Goal: Task Accomplishment & Management: Use online tool/utility

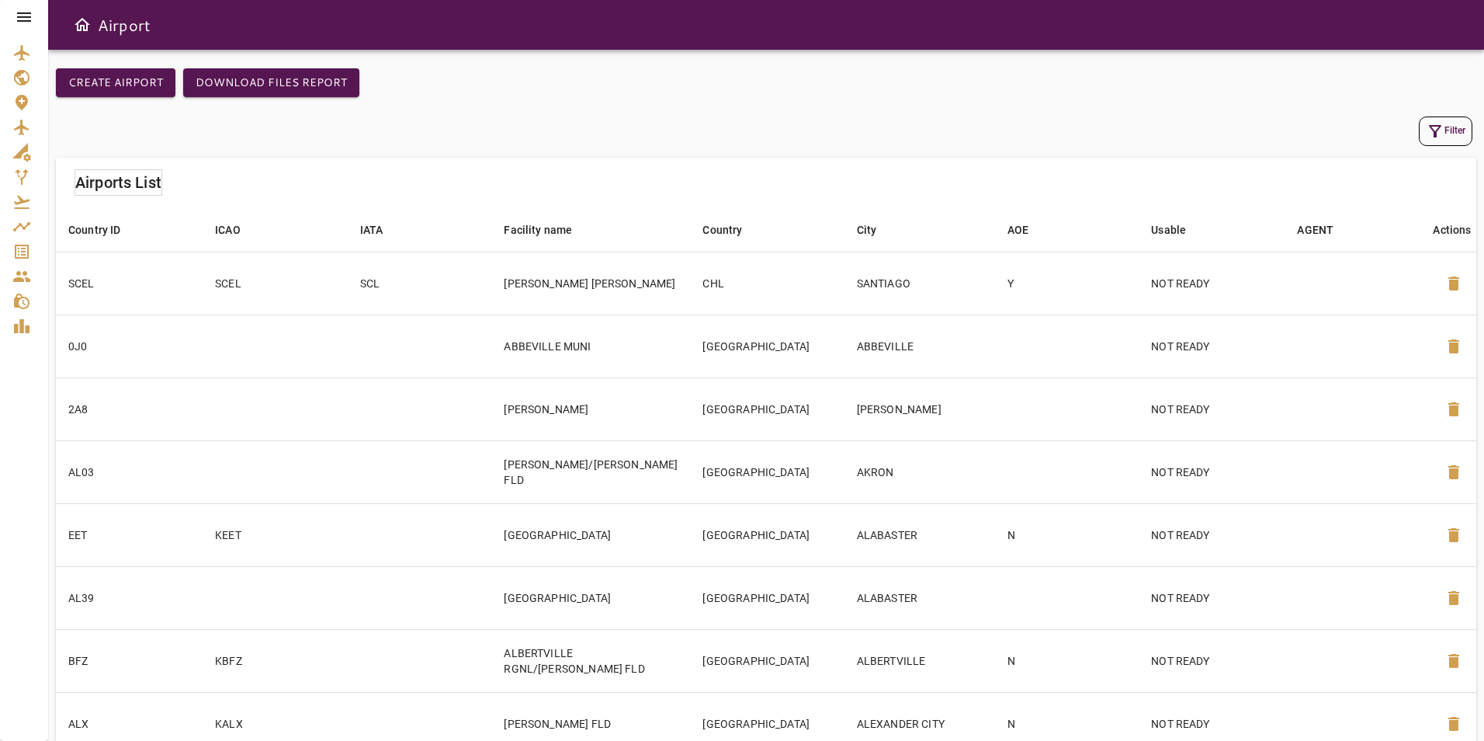
click at [24, 13] on icon at bounding box center [24, 16] width 14 height 9
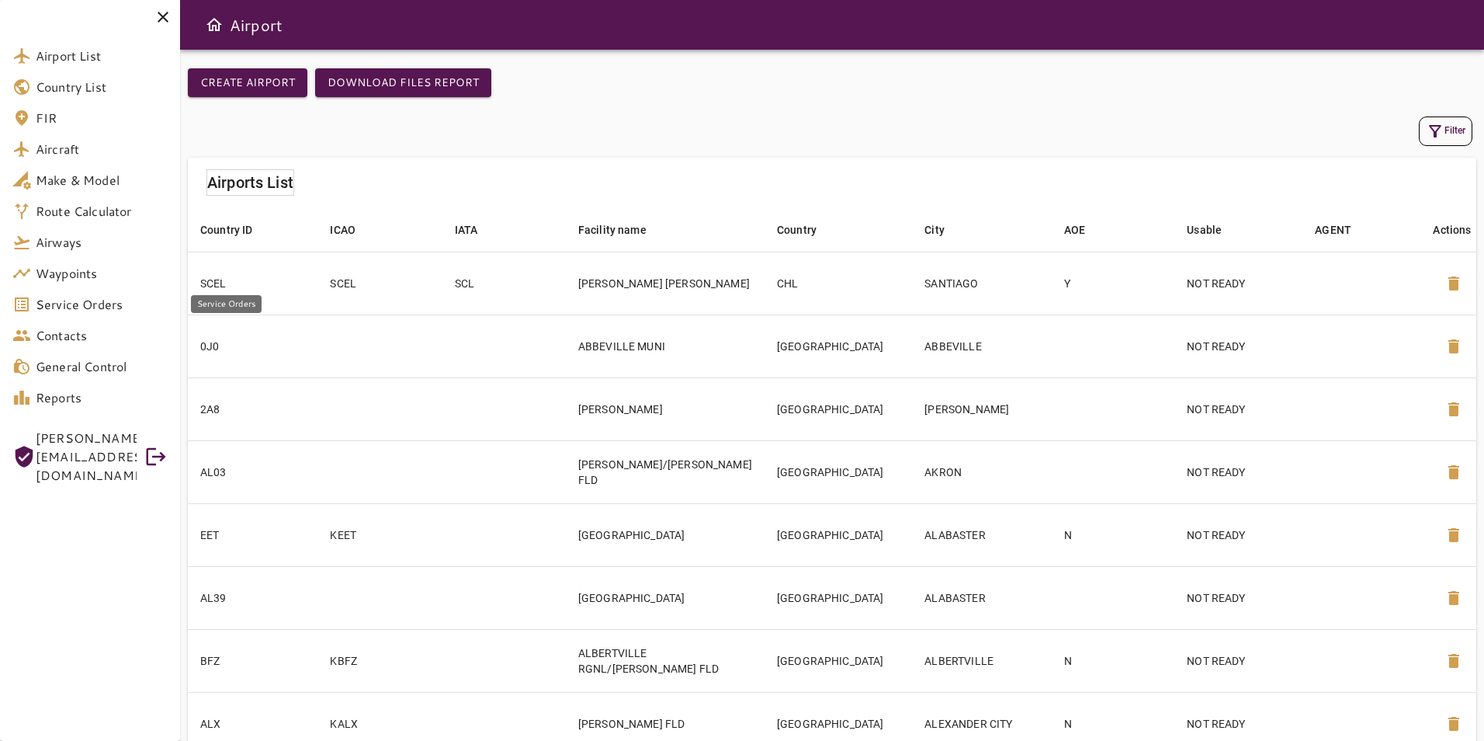
click at [84, 293] on link "Service Orders" at bounding box center [90, 304] width 180 height 31
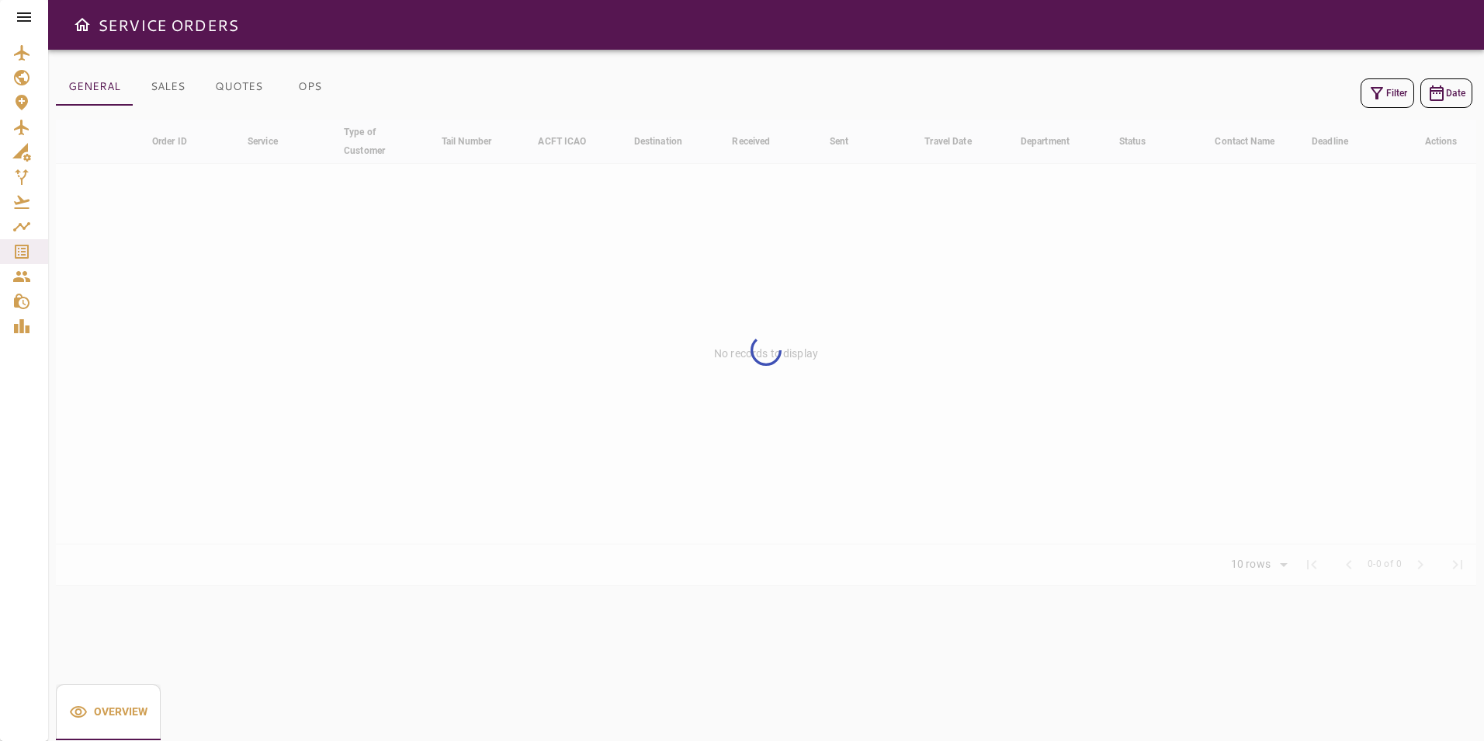
click at [1368, 95] on icon "button" at bounding box center [1377, 93] width 19 height 19
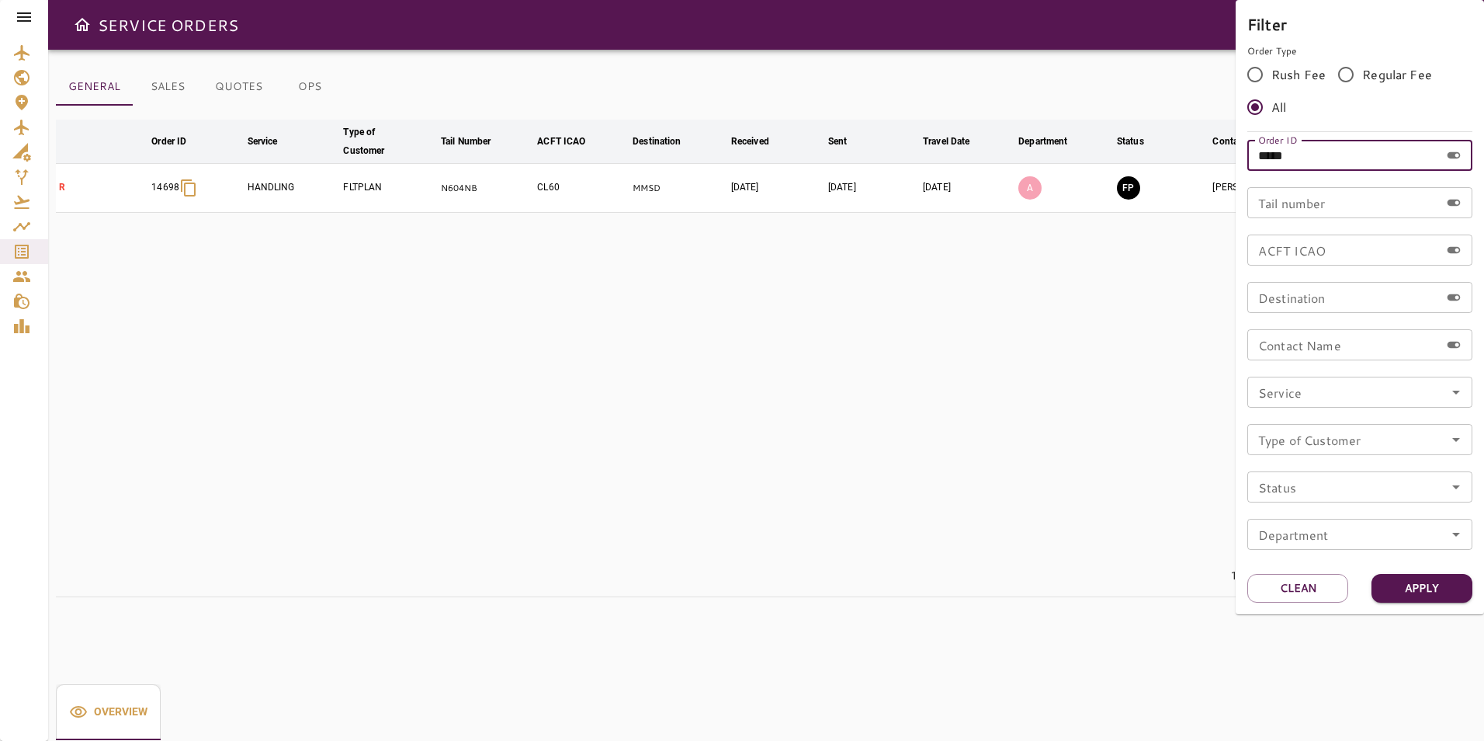
drag, startPoint x: 1310, startPoint y: 151, endPoint x: 1186, endPoint y: 151, distance: 123.4
click at [1186, 151] on div "Filter Order Type Rush Fee Regular Fee All Order ID ***** Order ID Tail number …" at bounding box center [742, 370] width 1484 height 741
type input "*****"
click at [1396, 596] on button "Apply" at bounding box center [1422, 588] width 101 height 29
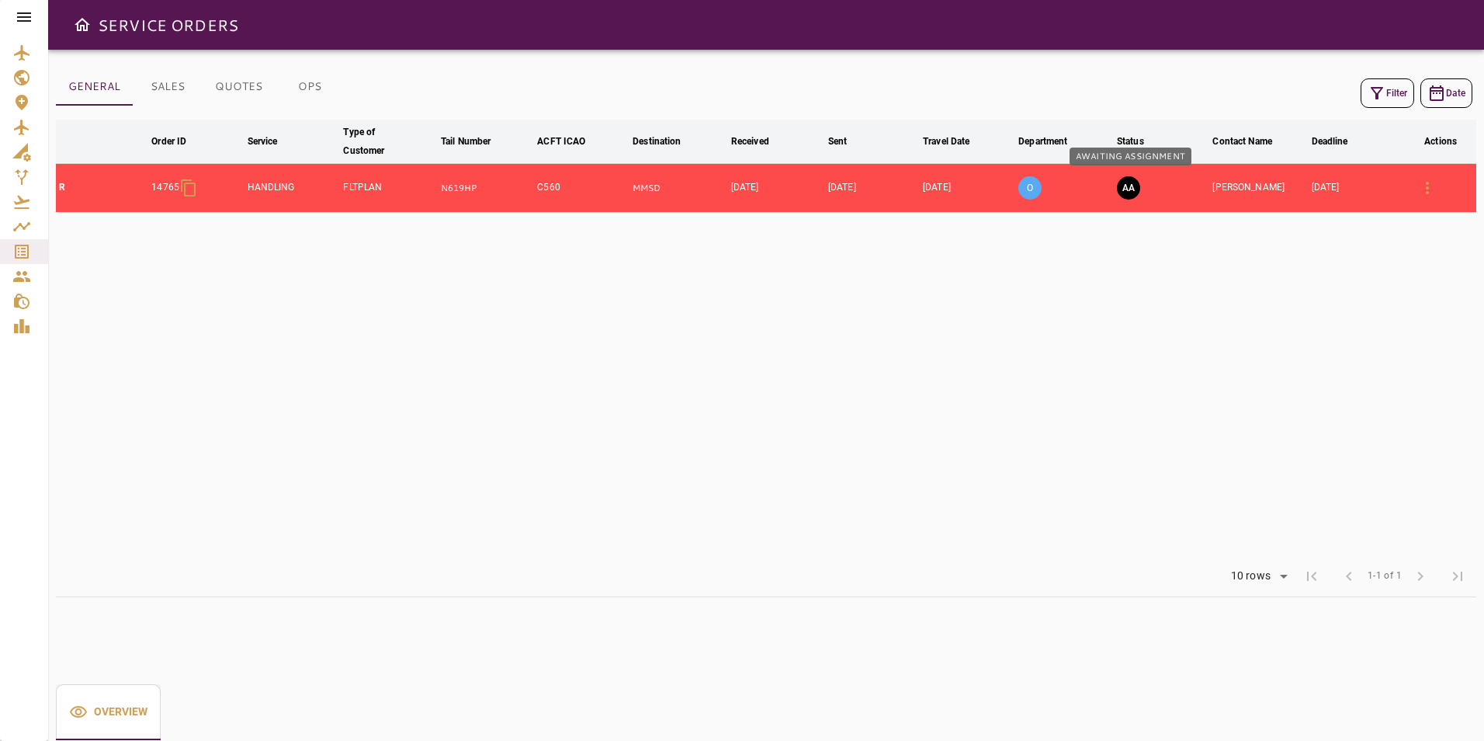
click at [1136, 193] on button "AA" at bounding box center [1128, 187] width 23 height 23
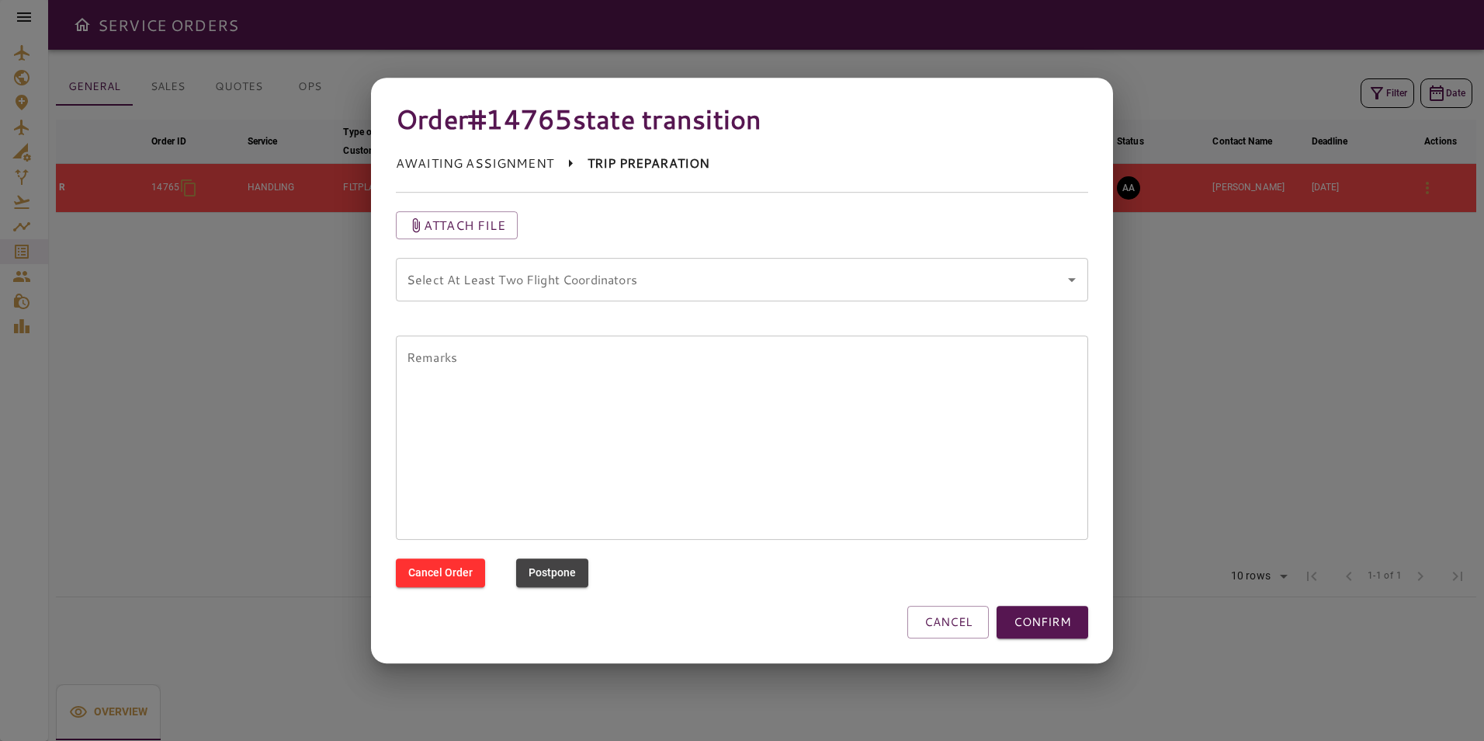
click at [898, 292] on coordinators "Select At Least Two Flight Coordinators" at bounding box center [730, 279] width 655 height 29
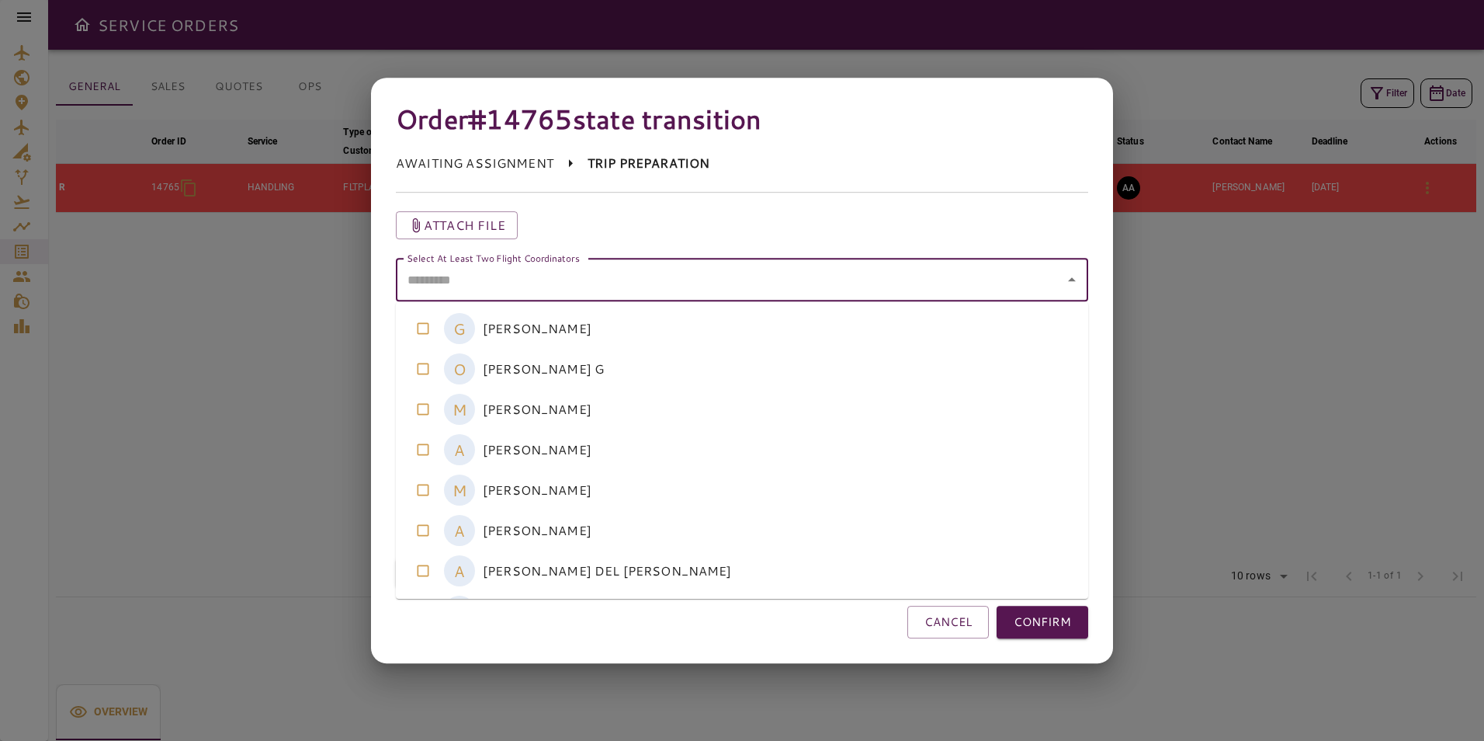
click at [647, 408] on coordinators-option-2 "M [PERSON_NAME]" at bounding box center [742, 409] width 692 height 40
click at [661, 338] on coordinators-option-0 "G [PERSON_NAME]" at bounding box center [742, 328] width 692 height 40
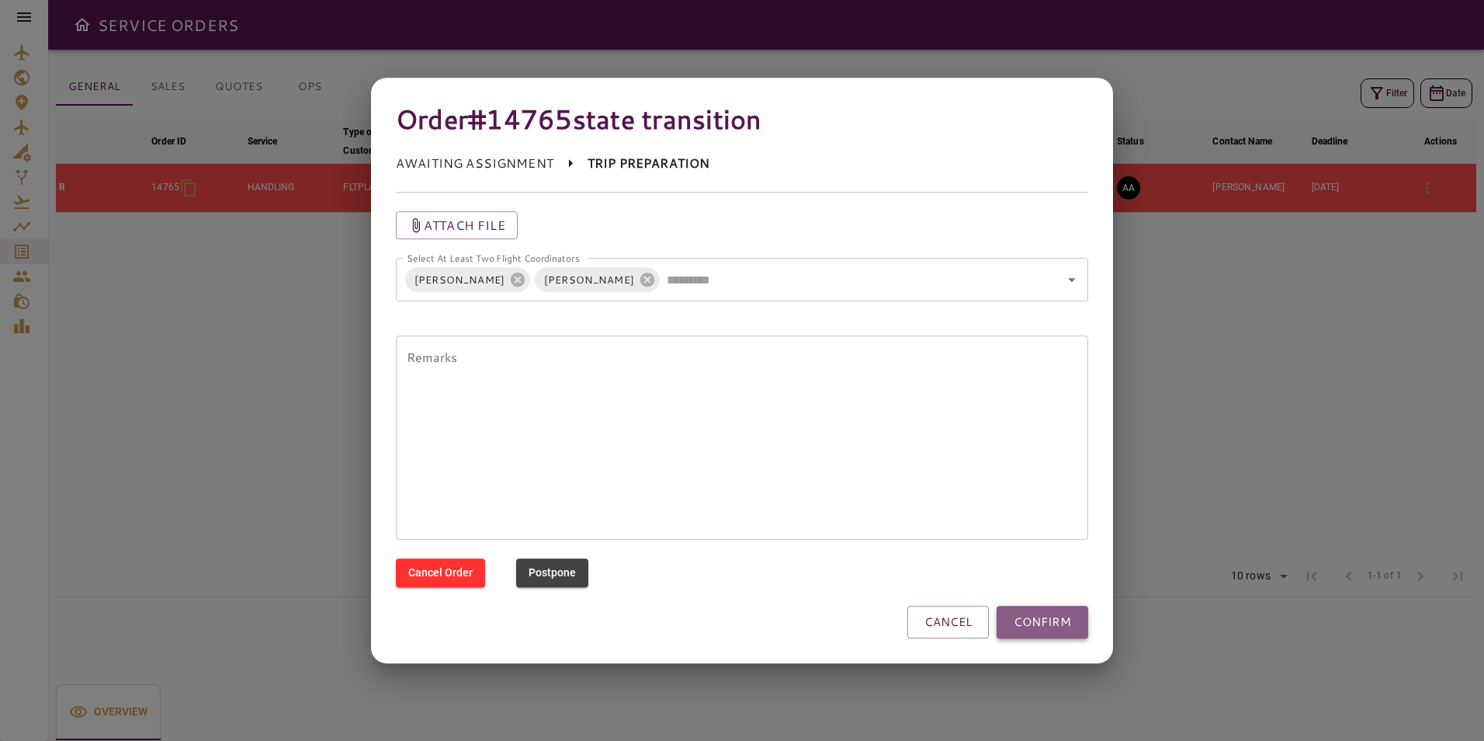
click at [1049, 621] on button "CONFIRM" at bounding box center [1043, 621] width 92 height 33
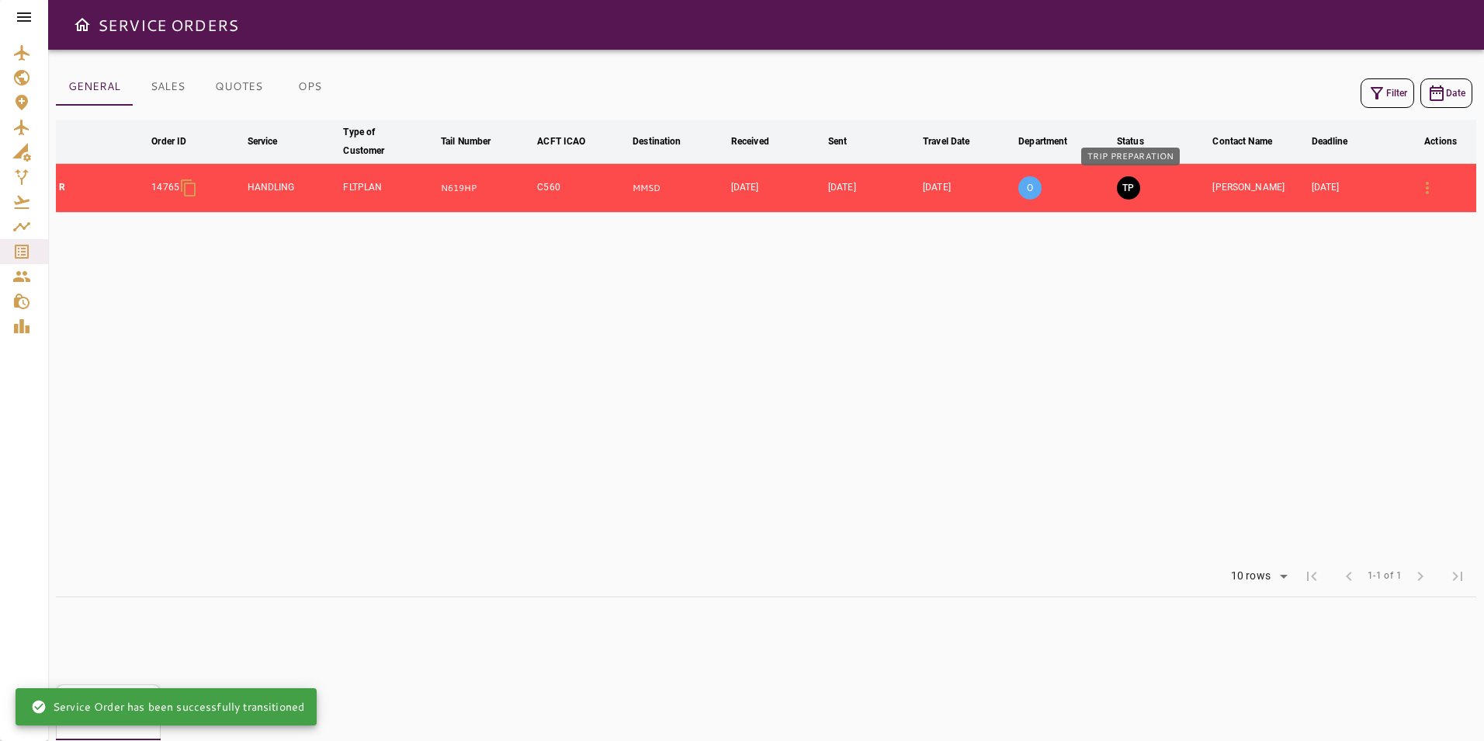
click at [1136, 189] on button "TP" at bounding box center [1128, 187] width 23 height 23
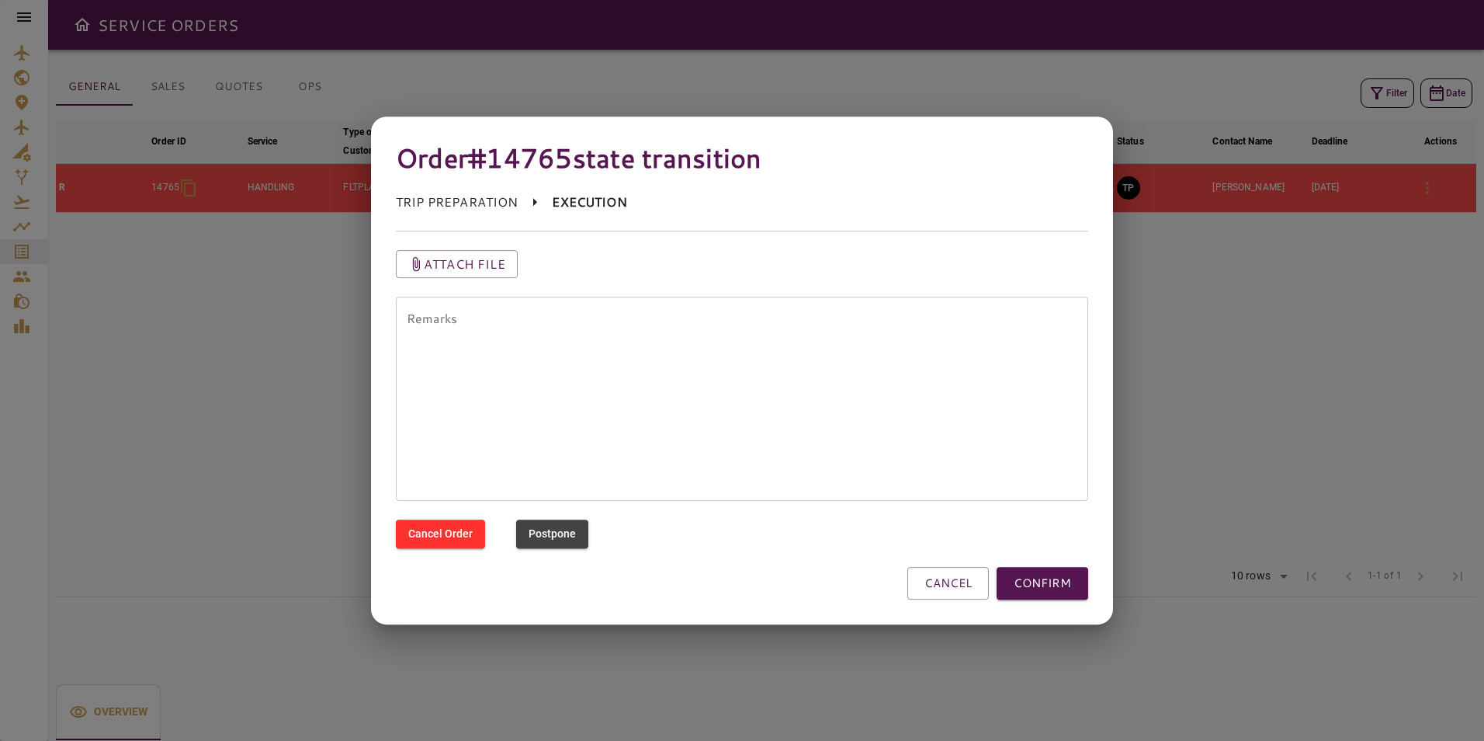
click at [1066, 580] on button "CONFIRM" at bounding box center [1043, 583] width 92 height 33
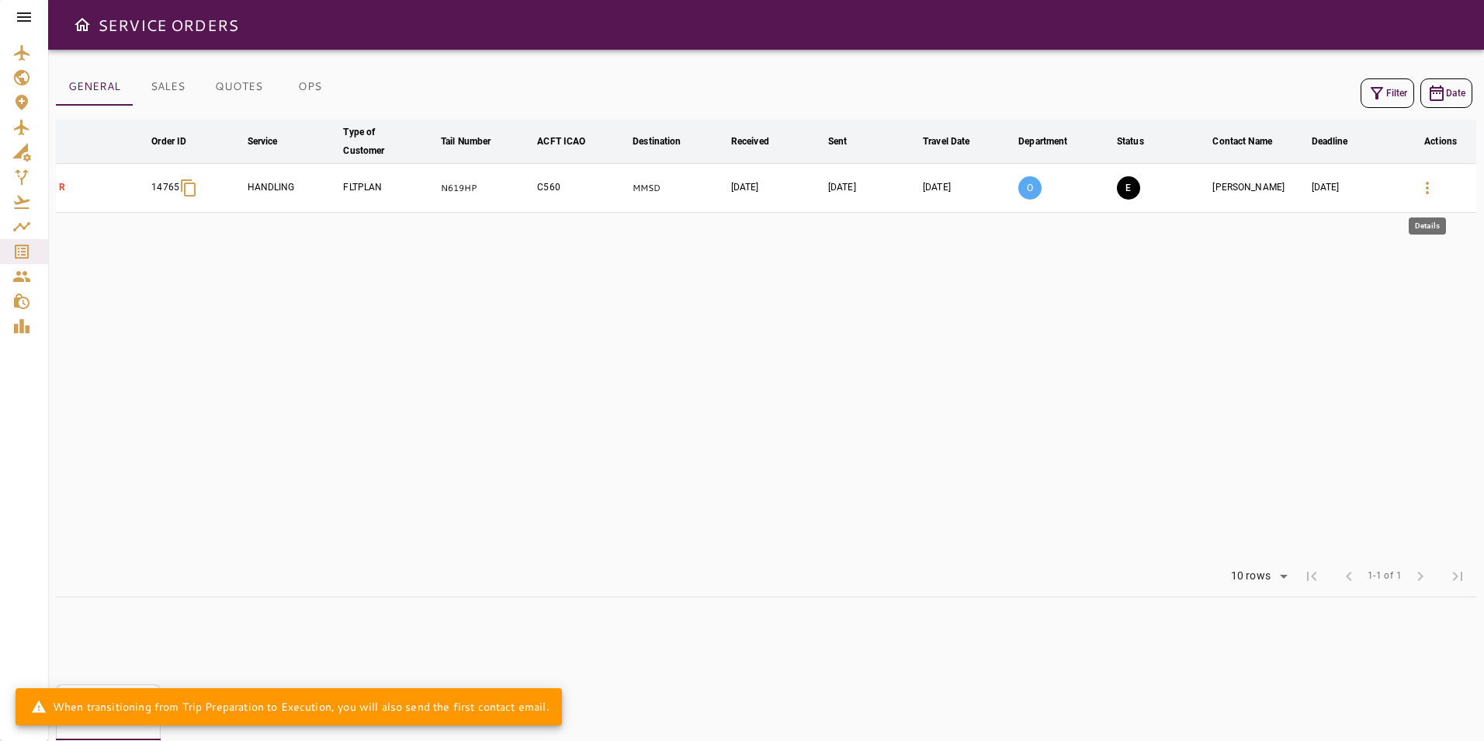
click at [1430, 192] on icon "button" at bounding box center [1427, 188] width 19 height 19
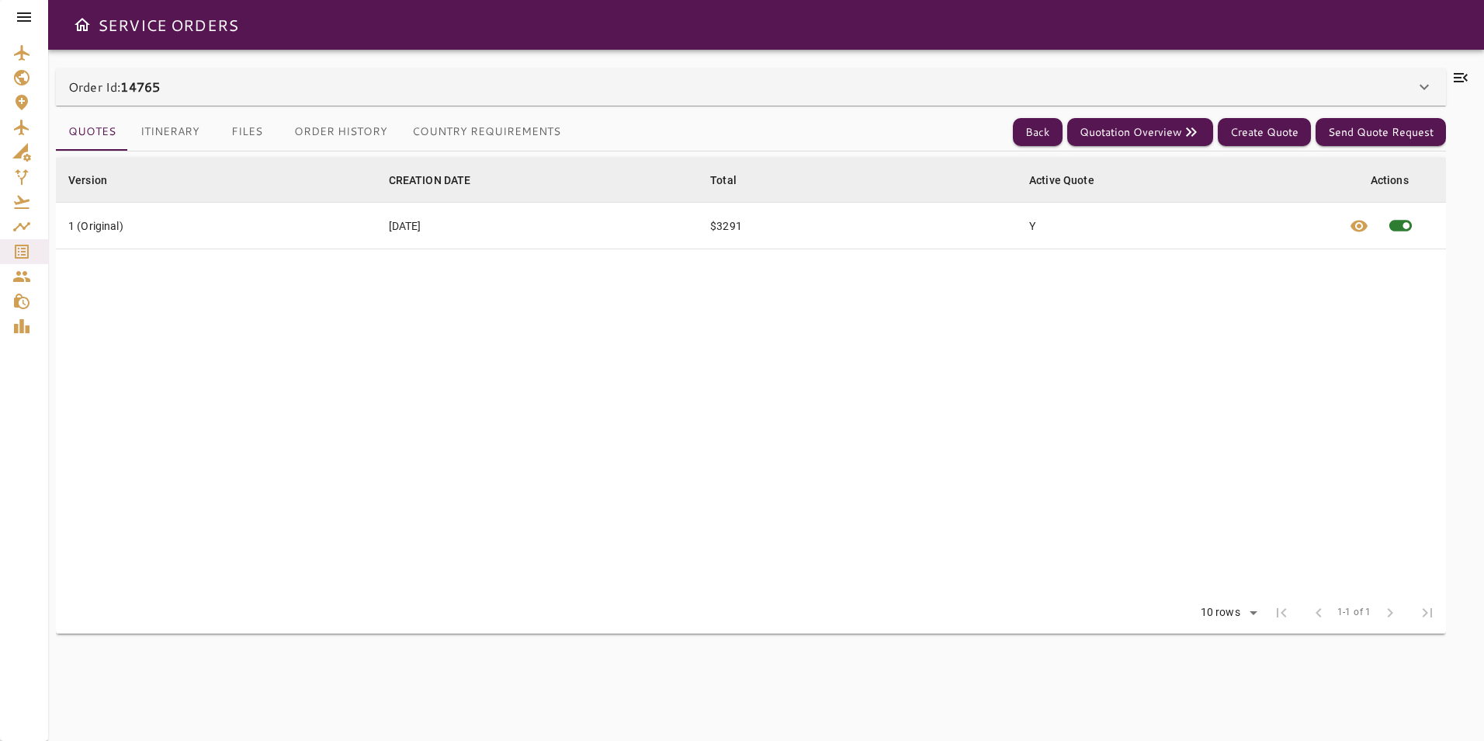
click at [1464, 76] on icon at bounding box center [1461, 77] width 19 height 19
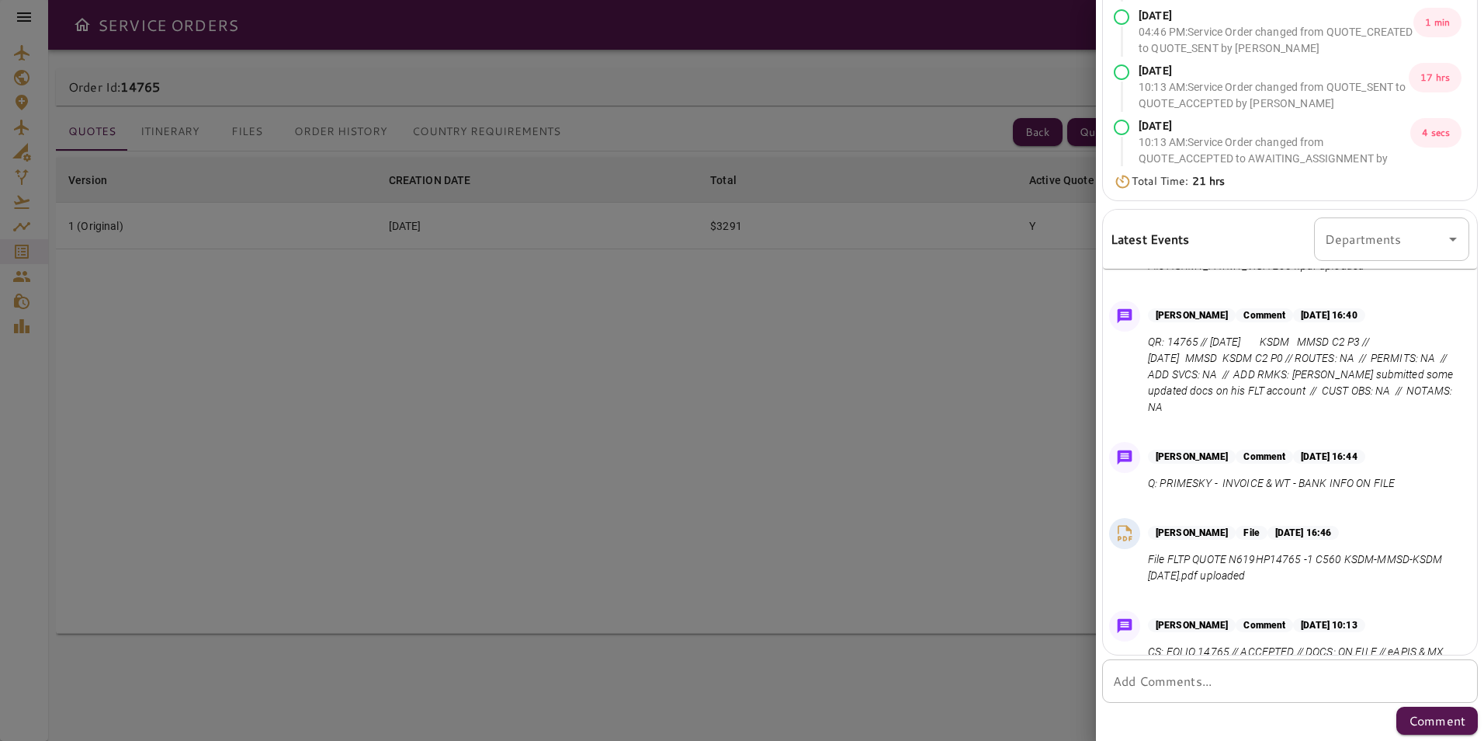
scroll to position [324, 0]
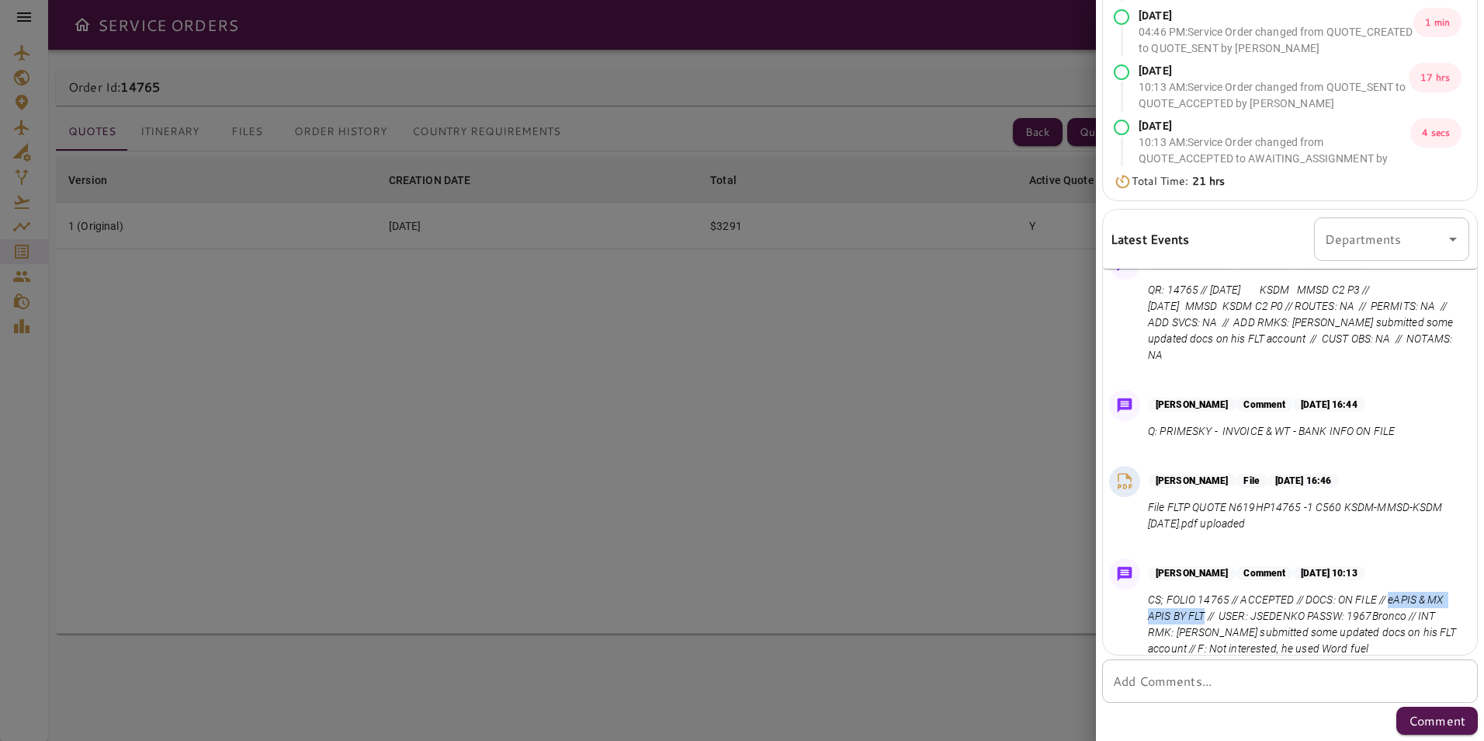
drag, startPoint x: 1391, startPoint y: 583, endPoint x: 1223, endPoint y: 596, distance: 168.2
click at [1223, 596] on p "CS; FOLIO 14765 // ACCEPTED // DOCS: ON FILE // eAPIS & MX APIS BY FLT // USER:…" at bounding box center [1305, 623] width 315 height 65
drag, startPoint x: 1223, startPoint y: 596, endPoint x: 1323, endPoint y: 593, distance: 100.2
click at [1323, 593] on p "CS; FOLIO 14765 // ACCEPTED // DOCS: ON FILE // eAPIS & MX APIS BY FLT // USER:…" at bounding box center [1305, 623] width 315 height 65
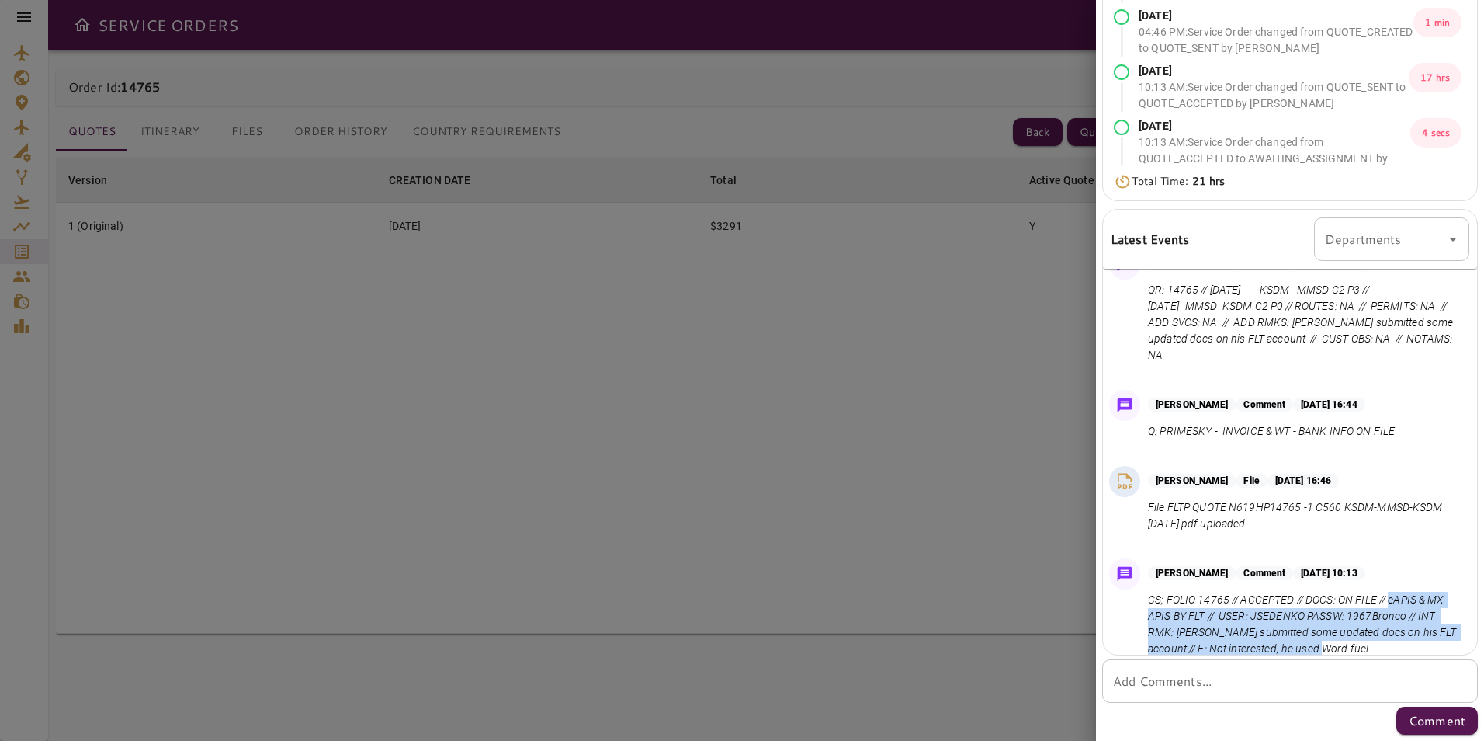
drag, startPoint x: 1391, startPoint y: 581, endPoint x: 1394, endPoint y: 629, distance: 48.2
click at [1394, 629] on p "CS; FOLIO 14765 // ACCEPTED // DOCS: ON FILE // eAPIS & MX APIS BY FLT // USER:…" at bounding box center [1305, 623] width 315 height 65
copy p "eAPIS & MX APIS BY FLT // USER: JSEDENKO PASSW: 1967Bronco // INT RMK: [PERSON_…"
